Goal: Understand process/instructions

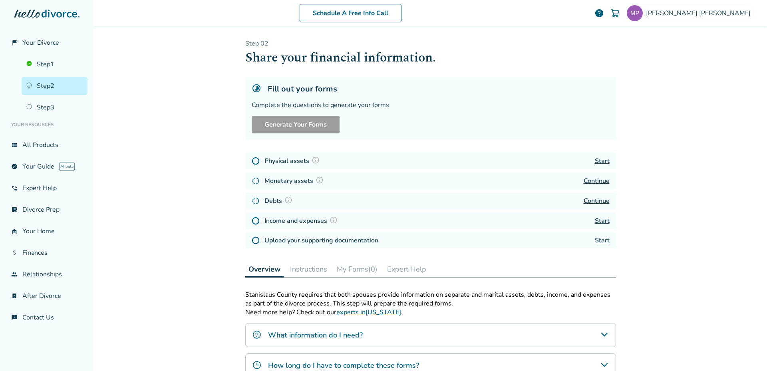
click at [597, 180] on link "Continue" at bounding box center [596, 180] width 26 height 9
click at [284, 200] on img at bounding box center [288, 200] width 8 height 8
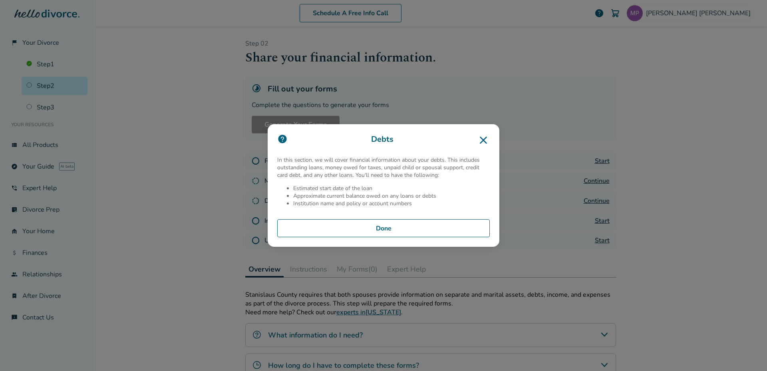
click at [480, 138] on icon at bounding box center [483, 140] width 13 height 13
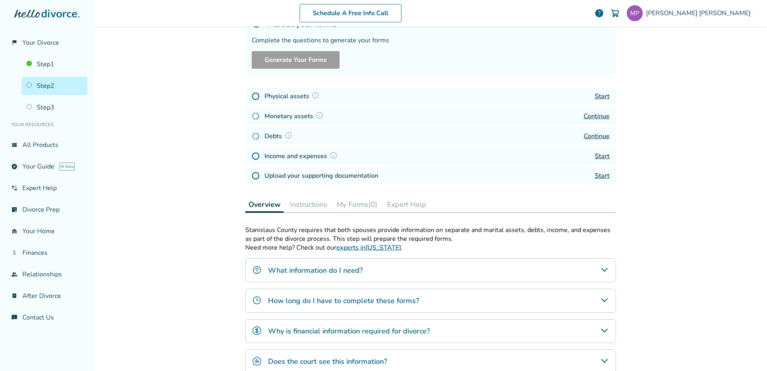
scroll to position [160, 0]
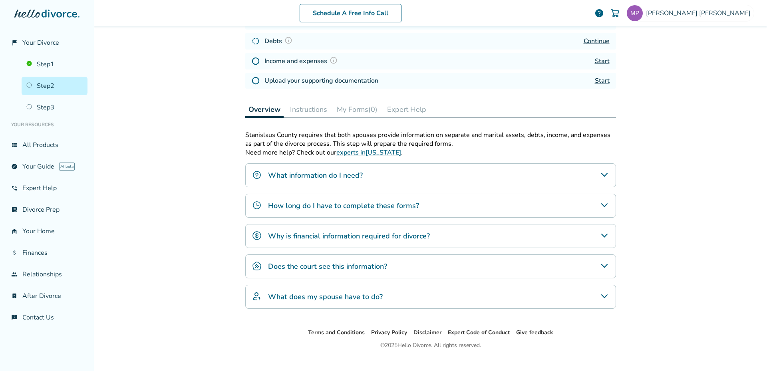
click at [307, 107] on button "Instructions" at bounding box center [309, 109] width 44 height 16
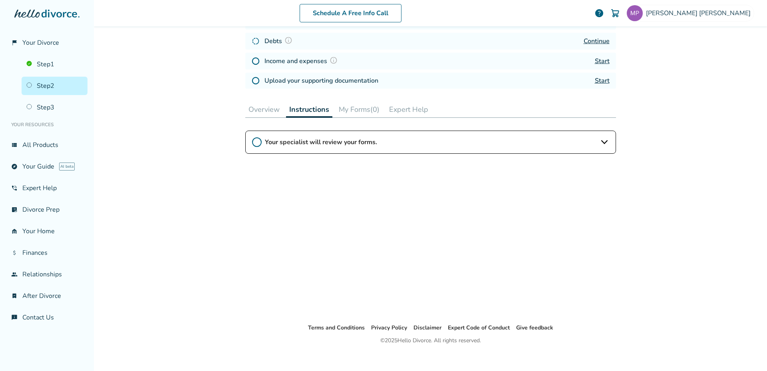
click at [603, 143] on icon at bounding box center [604, 142] width 10 height 10
click at [260, 110] on button "Overview" at bounding box center [264, 109] width 38 height 16
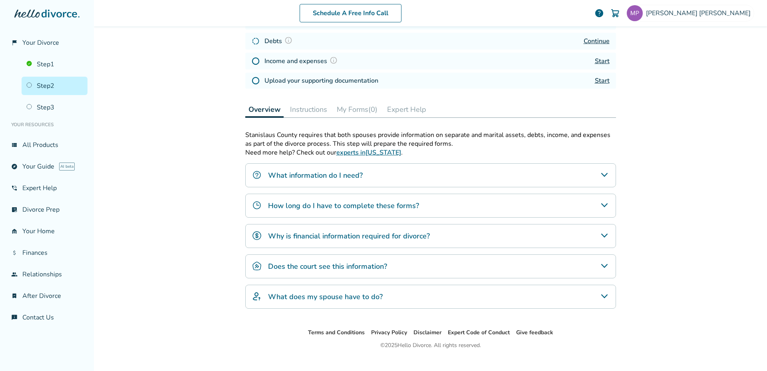
click at [357, 108] on button "My Forms (0)" at bounding box center [356, 109] width 47 height 16
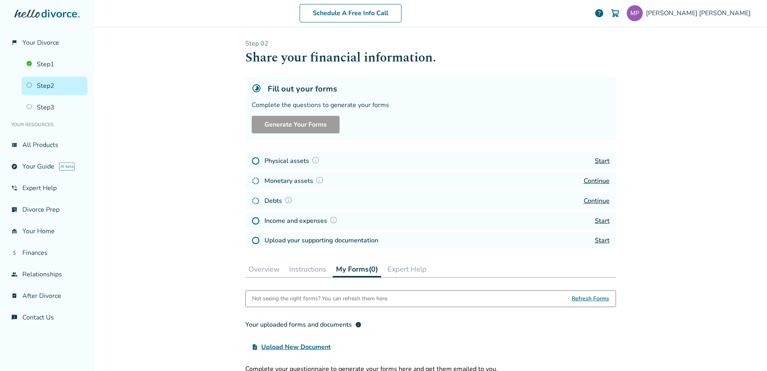
click at [410, 271] on button "Expert Help" at bounding box center [407, 269] width 46 height 16
